Goal: Task Accomplishment & Management: Manage account settings

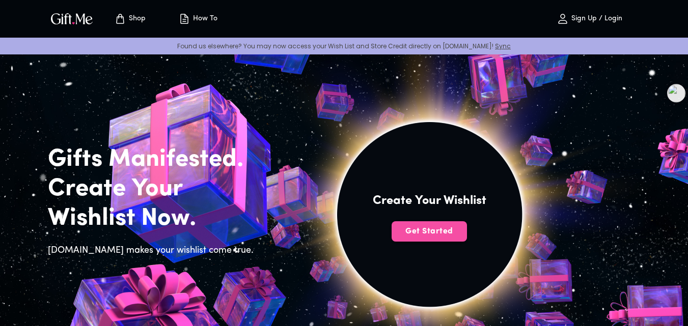
click at [436, 231] on span "Get Started" at bounding box center [429, 231] width 75 height 11
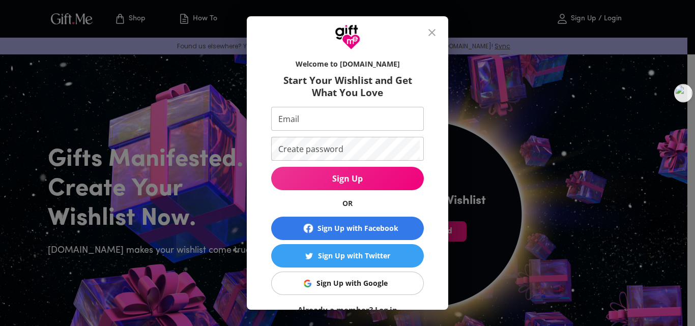
click at [426, 25] on div at bounding box center [348, 33] width 202 height 34
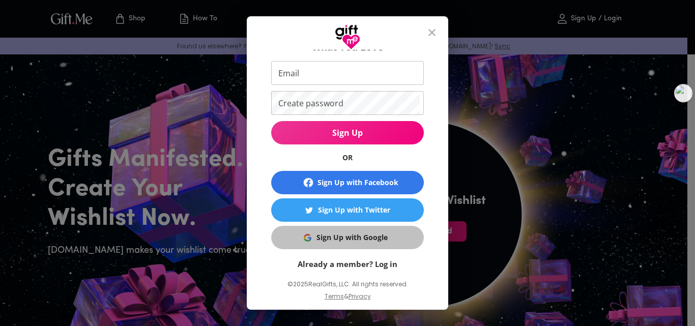
click at [382, 226] on button "Sign Up with Google" at bounding box center [347, 237] width 153 height 23
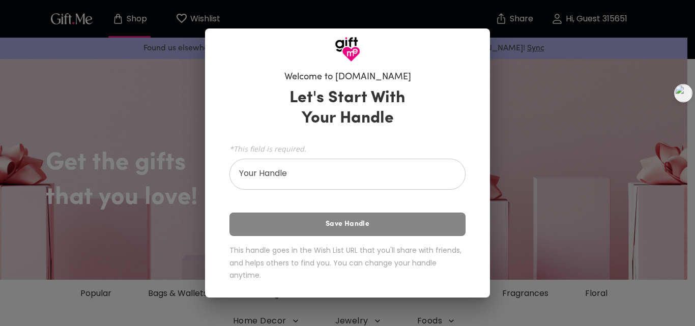
click at [353, 154] on span "*This field is required." at bounding box center [348, 149] width 236 height 10
drag, startPoint x: 322, startPoint y: 147, endPoint x: 303, endPoint y: 158, distance: 22.6
click at [321, 147] on div "Let's Start With Your Handle *This field is required. Your Handle Your Handle S…" at bounding box center [348, 187] width 236 height 206
click at [538, 174] on div "Welcome to [DOMAIN_NAME] Let's Start With Your Handle *This field is required. …" at bounding box center [347, 163] width 695 height 326
click at [435, 186] on input "Your Handle" at bounding box center [342, 175] width 225 height 29
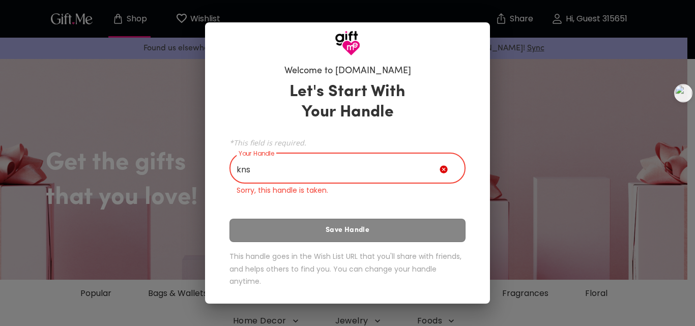
click at [405, 231] on div "Let's Start With Your Handle *This field is required. Your Handle kns Your Hand…" at bounding box center [348, 186] width 236 height 218
click at [371, 239] on div "Let's Start With Your Handle *This field is required. Your Handle kns Your Hand…" at bounding box center [348, 186] width 236 height 218
click at [322, 181] on input "kns" at bounding box center [335, 169] width 210 height 29
type input "k"
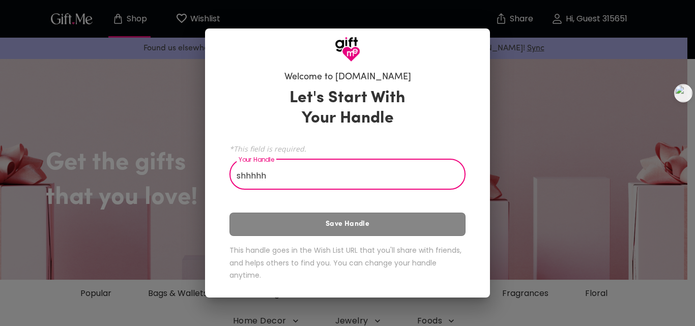
type input "shhhhh"
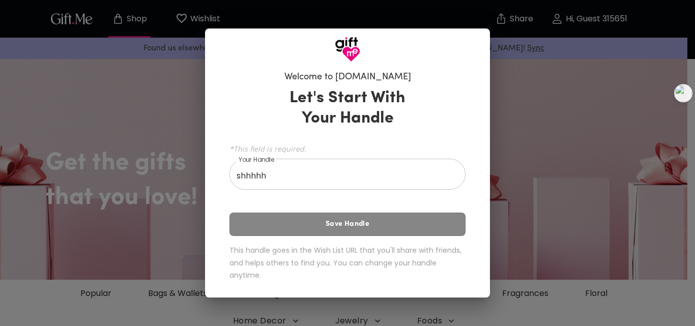
click at [366, 237] on div "Let's Start With Your Handle *This field is required. Your Handle shhhhh Your H…" at bounding box center [348, 187] width 236 height 206
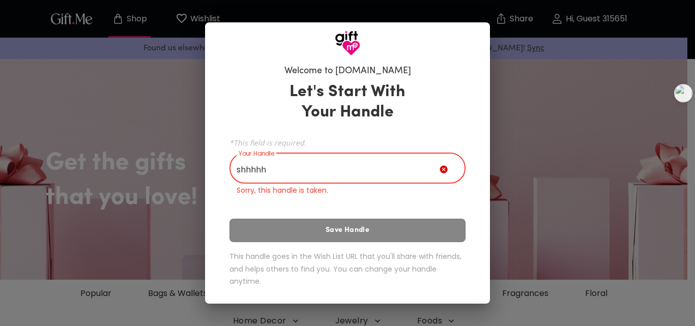
drag, startPoint x: 249, startPoint y: 182, endPoint x: 187, endPoint y: 182, distance: 62.1
click at [187, 182] on div "Welcome to [DOMAIN_NAME] Let's Start With Your Handle *This field is required. …" at bounding box center [347, 163] width 695 height 326
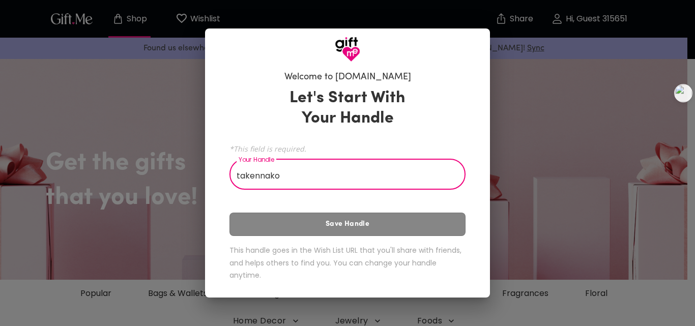
type input "takennako"
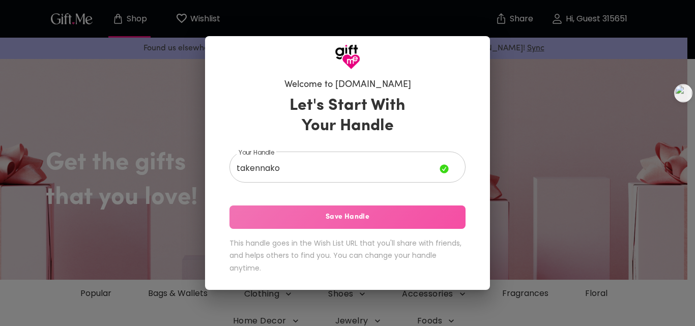
click at [356, 222] on span "Save Handle" at bounding box center [348, 217] width 236 height 11
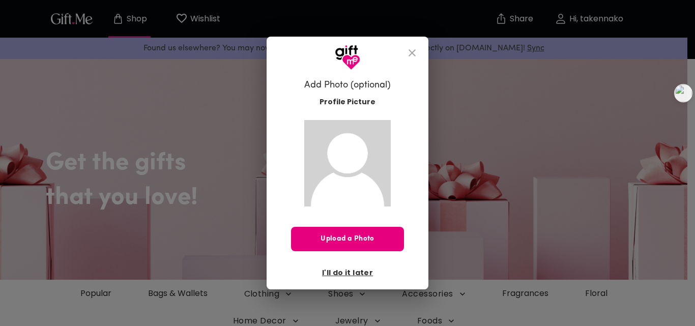
click at [347, 274] on span "I'll do it later" at bounding box center [347, 272] width 51 height 11
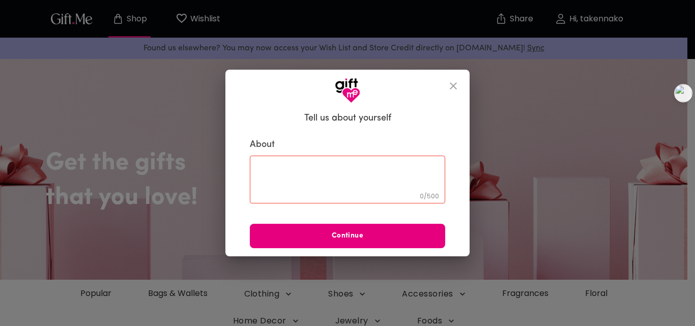
click at [389, 164] on div "0 / 500 ​" at bounding box center [348, 180] width 196 height 48
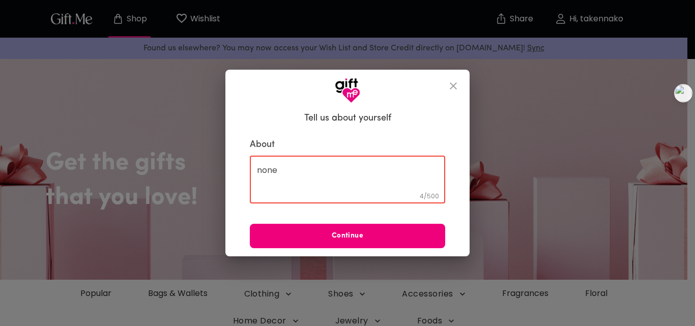
type textarea "none"
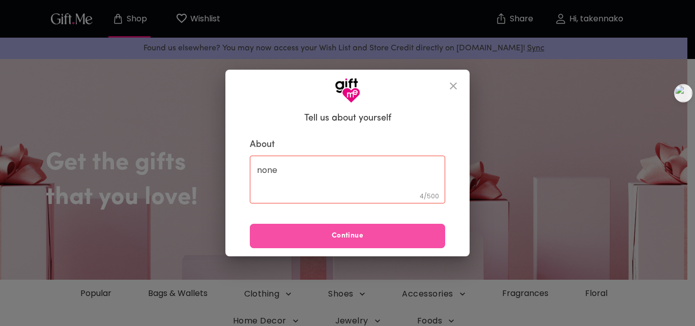
click at [401, 238] on span "Continue" at bounding box center [348, 236] width 196 height 11
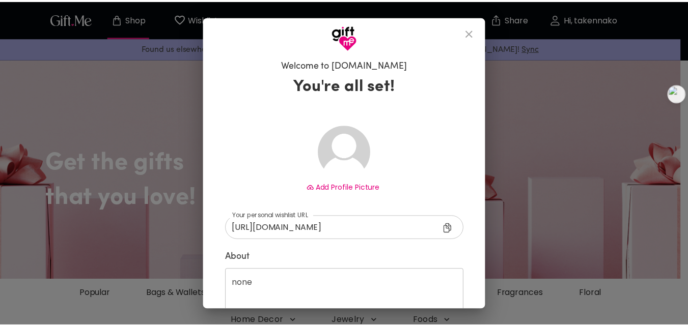
scroll to position [57, 0]
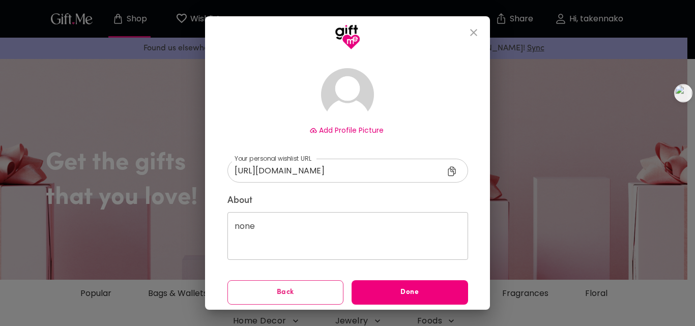
click at [400, 287] on span "Done" at bounding box center [410, 292] width 117 height 11
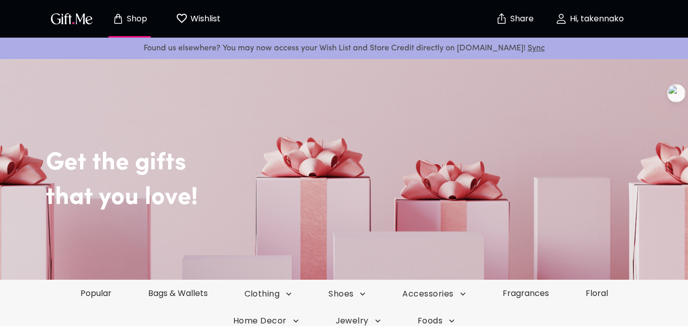
click at [85, 22] on img "button" at bounding box center [72, 18] width 46 height 15
click at [576, 15] on p "Hi, takennako" at bounding box center [595, 19] width 57 height 9
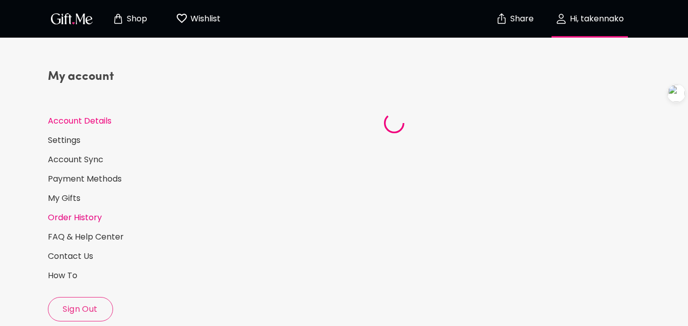
select select "US"
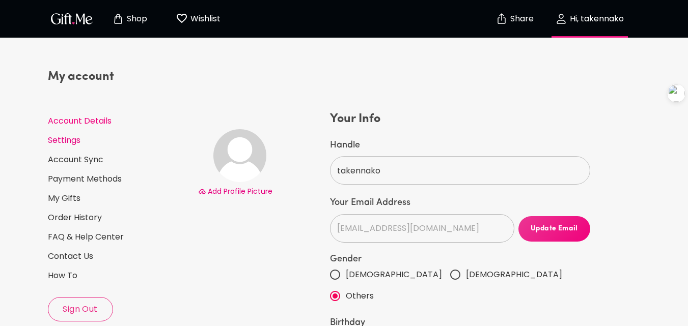
click at [68, 140] on link "Settings" at bounding box center [119, 140] width 142 height 11
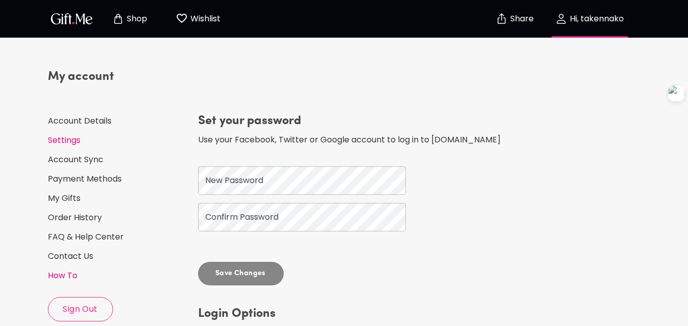
click at [69, 281] on link "How To" at bounding box center [119, 275] width 142 height 11
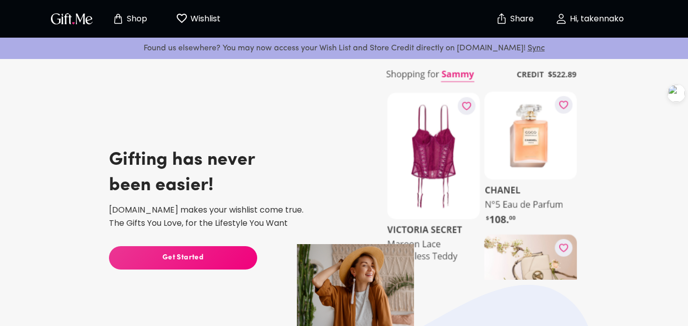
click at [608, 15] on p "Hi, takennako" at bounding box center [595, 19] width 57 height 9
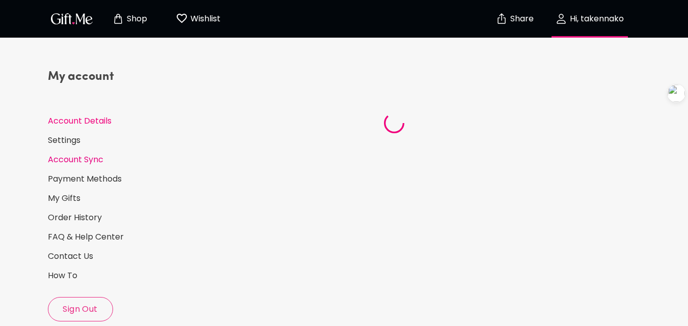
select select "US"
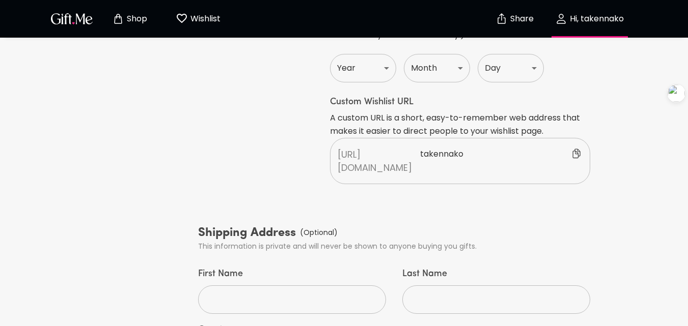
scroll to position [125, 0]
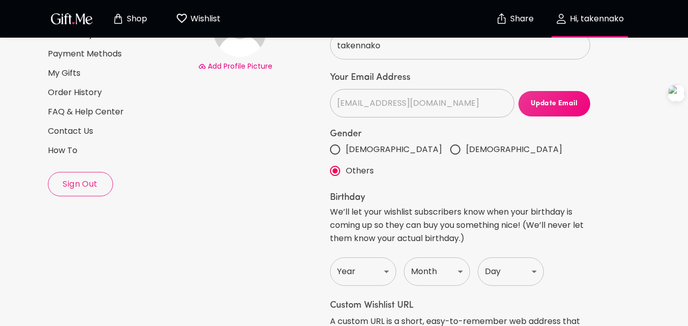
click at [49, 180] on span "Sign Out" at bounding box center [80, 184] width 64 height 11
